Goal: Find specific page/section: Find specific page/section

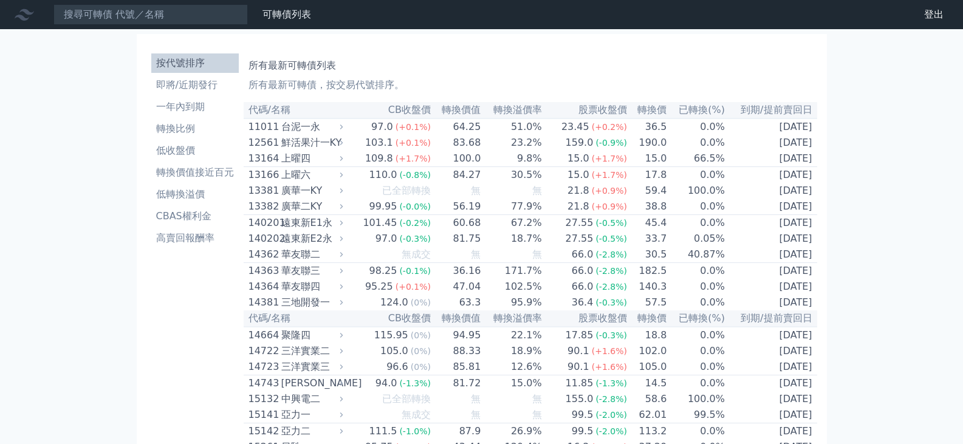
click at [189, 64] on li "按代號排序" at bounding box center [194, 63] width 87 height 15
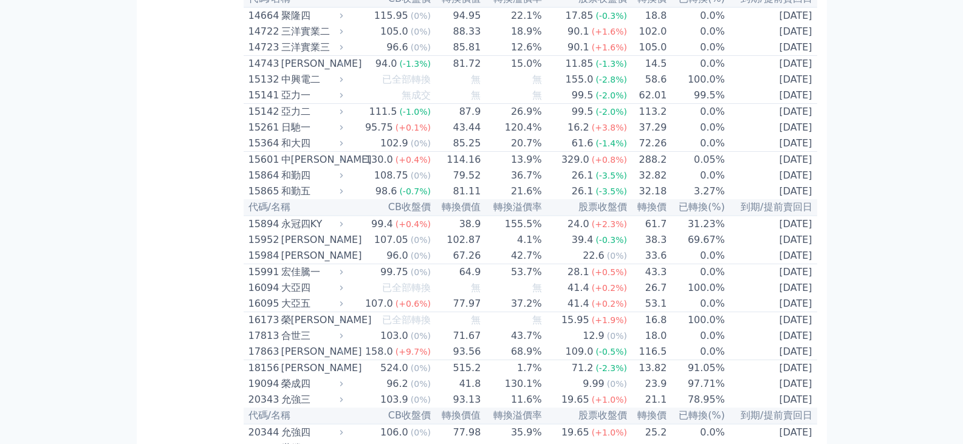
scroll to position [425, 0]
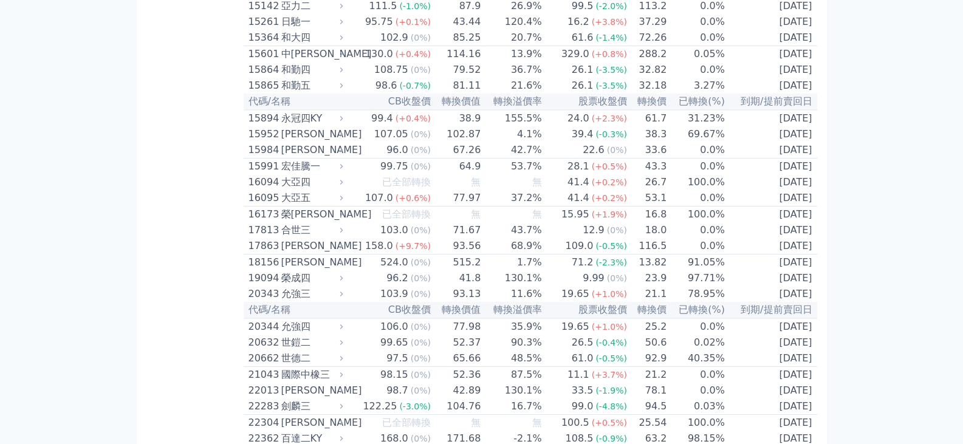
drag, startPoint x: 182, startPoint y: 169, endPoint x: 181, endPoint y: 188, distance: 18.2
drag, startPoint x: 197, startPoint y: 158, endPoint x: 197, endPoint y: 228, distance: 69.8
